Goal: Book appointment/travel/reservation

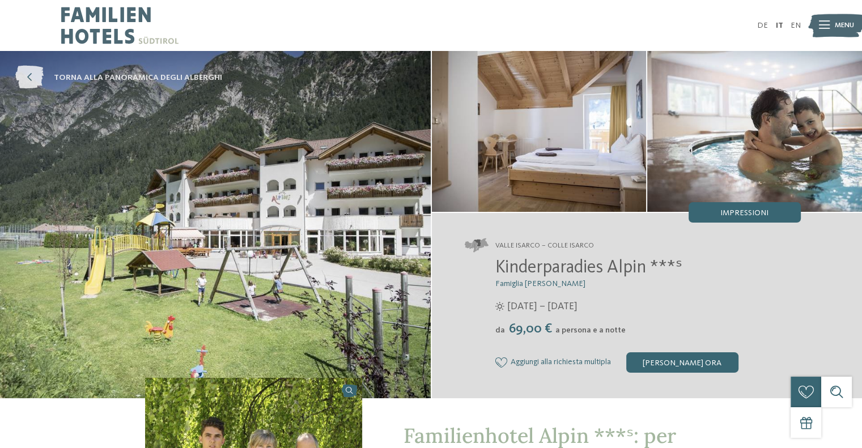
drag, startPoint x: 0, startPoint y: 0, endPoint x: 191, endPoint y: 71, distance: 203.5
click at [191, 71] on link "torna alla panoramica degli alberghi" at bounding box center [118, 77] width 207 height 23
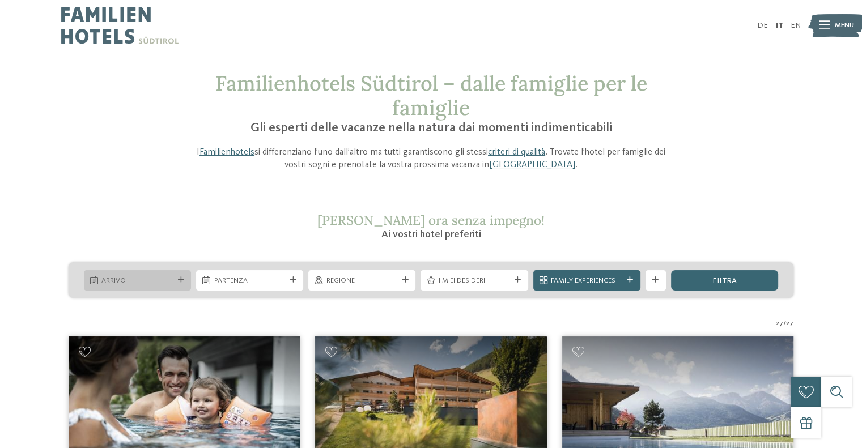
click at [147, 277] on span "Arrivo" at bounding box center [136, 281] width 71 height 10
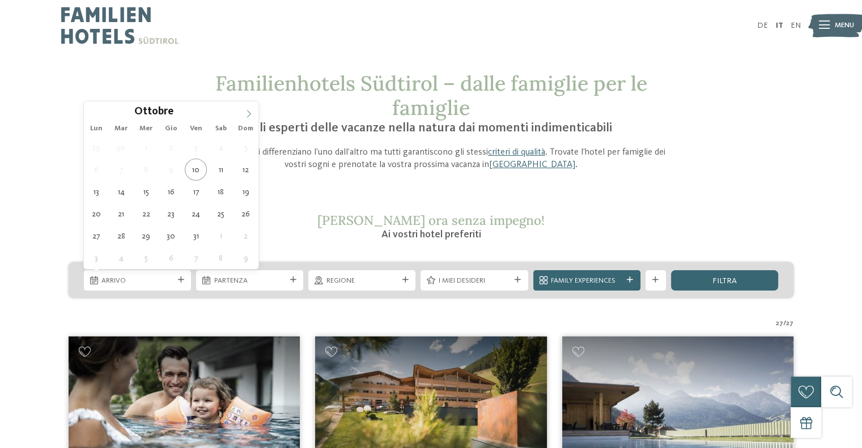
click at [251, 111] on icon at bounding box center [249, 114] width 8 height 8
type div "03.12.2025"
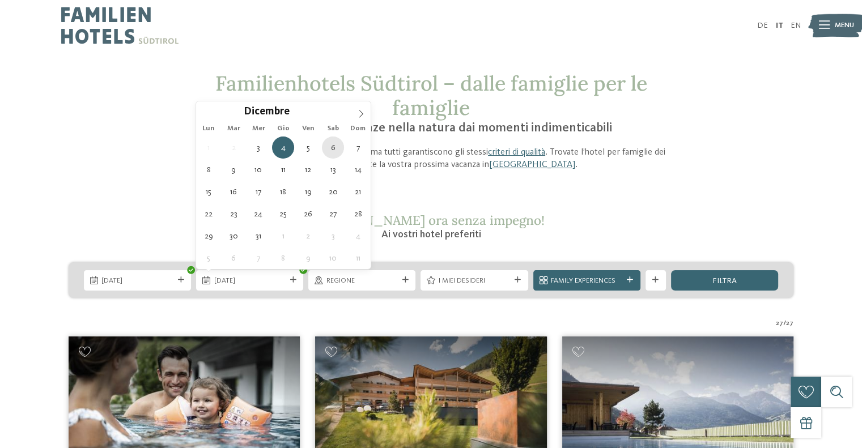
type div "06.12.2025"
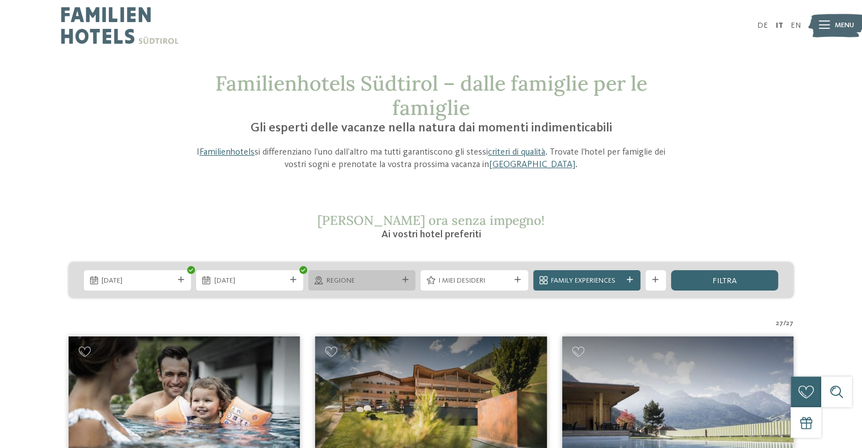
click at [350, 280] on span "Regione" at bounding box center [362, 281] width 71 height 10
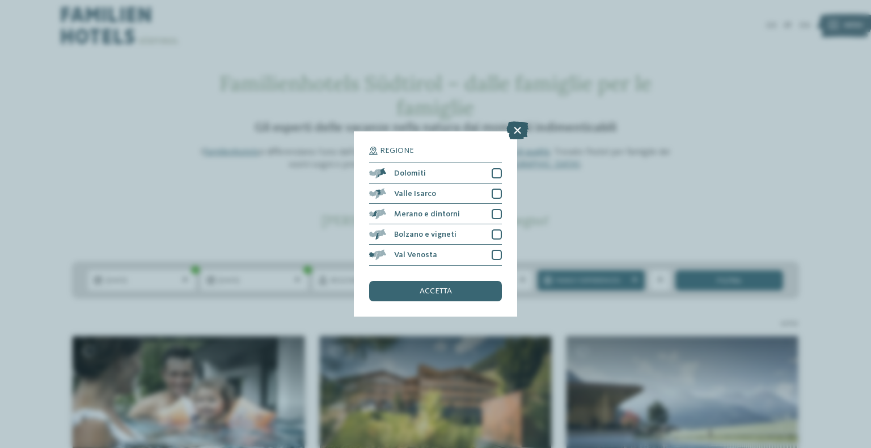
click at [521, 132] on icon at bounding box center [517, 131] width 22 height 18
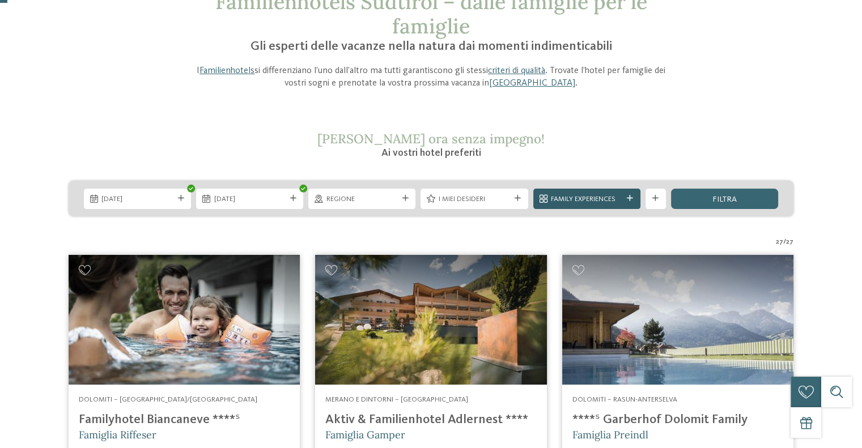
scroll to position [7, 0]
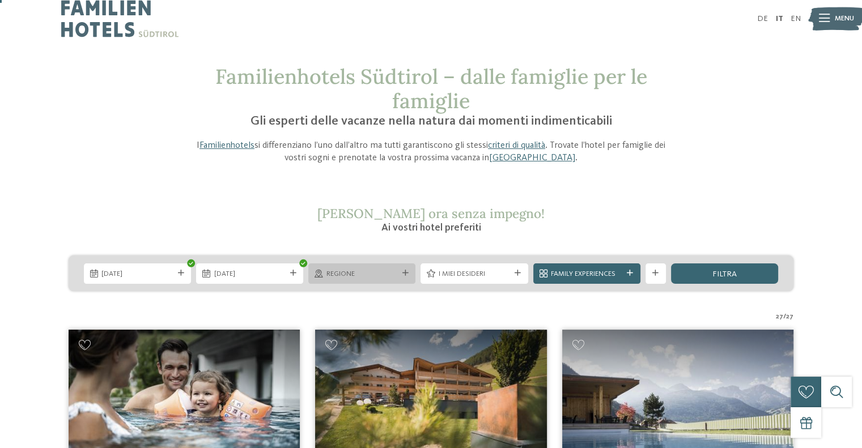
click at [392, 271] on span "Regione" at bounding box center [362, 274] width 71 height 10
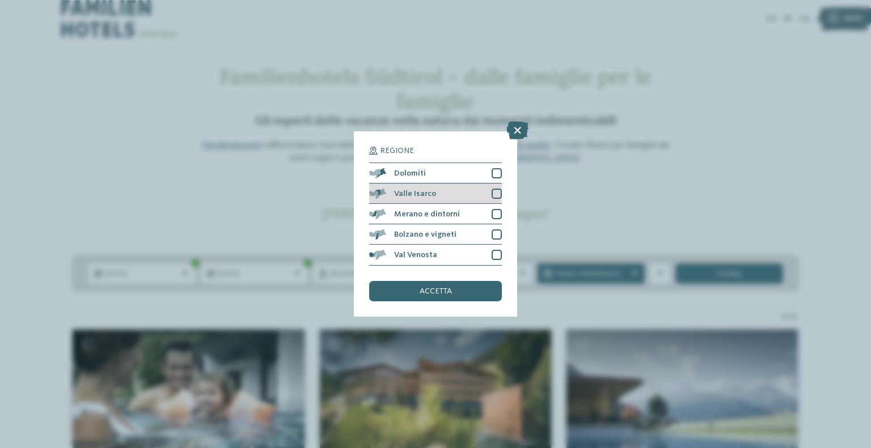
click at [501, 192] on div at bounding box center [497, 194] width 10 height 10
click at [465, 288] on div "accetta" at bounding box center [435, 291] width 133 height 20
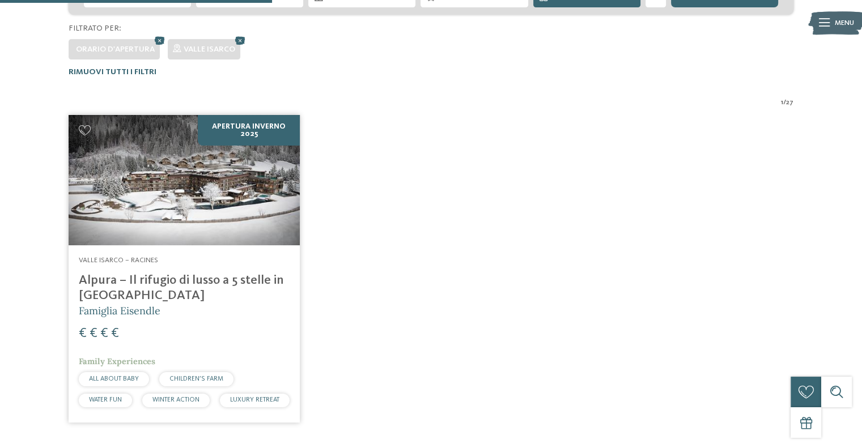
scroll to position [282, 0]
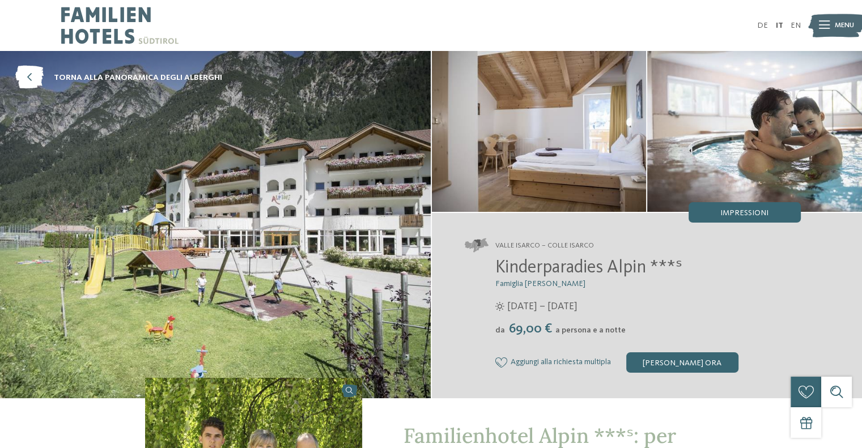
click at [118, 11] on img at bounding box center [119, 25] width 117 height 51
